Goal: Transaction & Acquisition: Purchase product/service

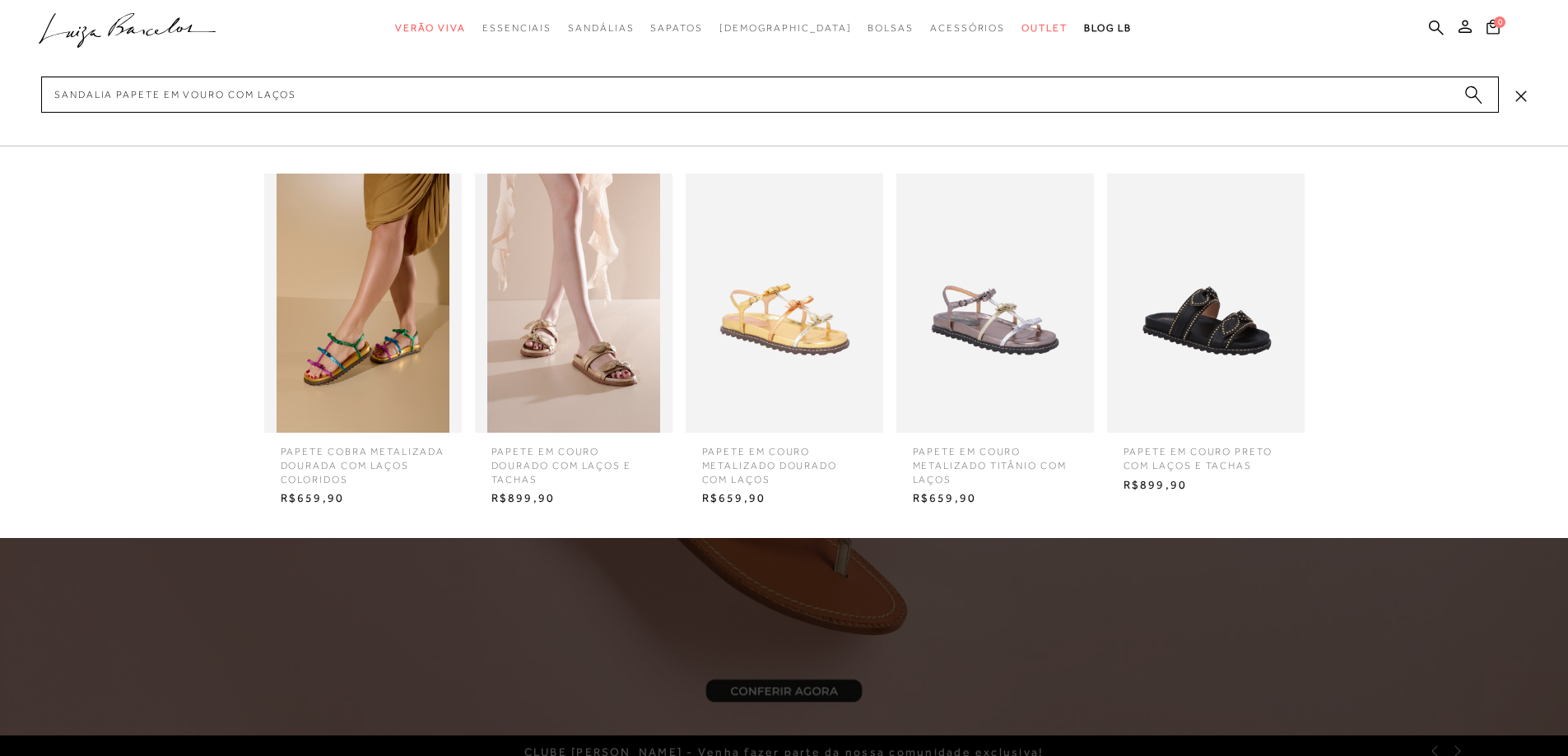
type input "sandalia papete em vouro com laços"
click at [808, 355] on img at bounding box center [784, 303] width 197 height 259
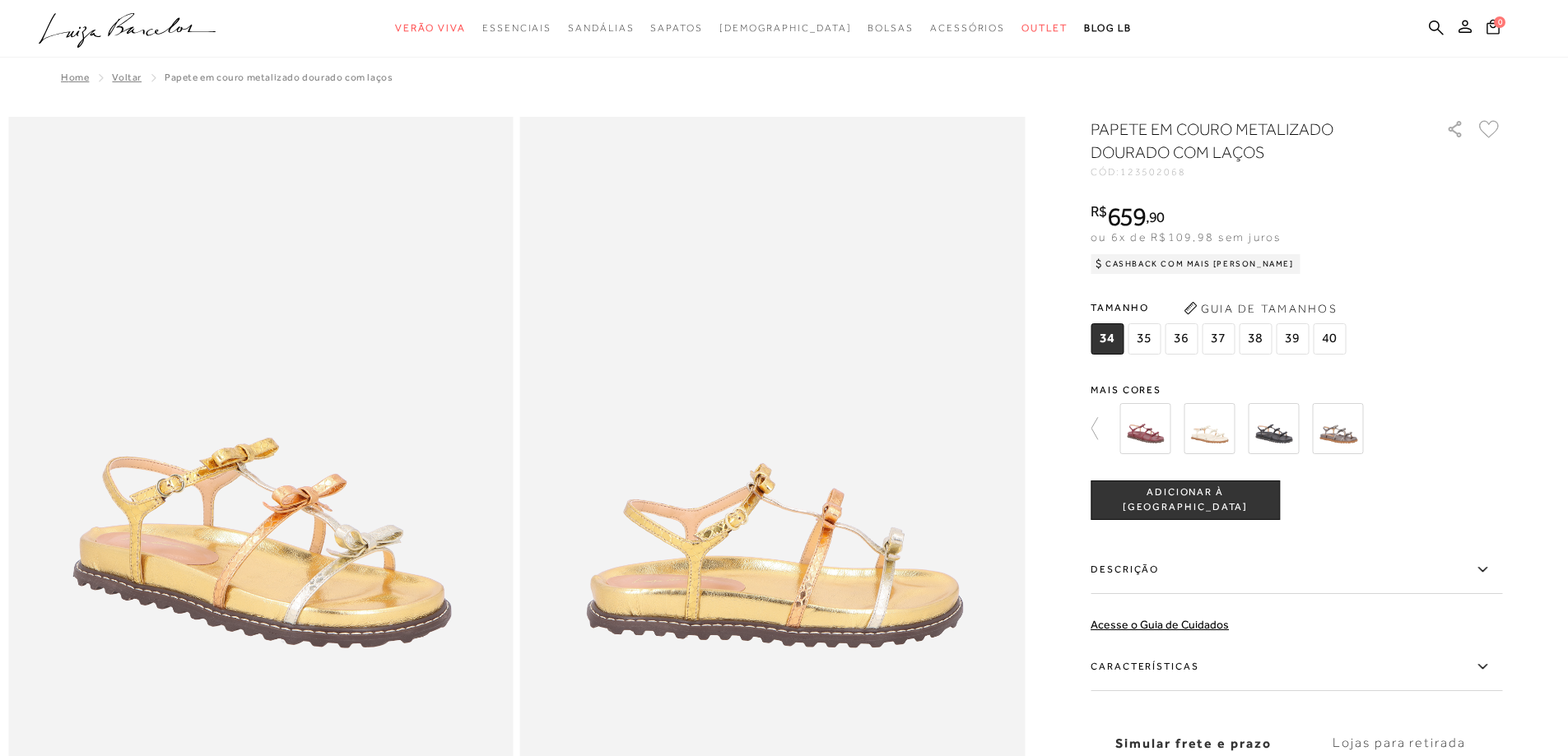
drag, startPoint x: 1127, startPoint y: 175, endPoint x: 1184, endPoint y: 176, distance: 57.0
click at [1184, 176] on div "CÓD: 123502068" at bounding box center [1255, 172] width 330 height 10
copy div "12350206"
click at [1232, 434] on img at bounding box center [1208, 428] width 51 height 51
